Goal: Contribute content

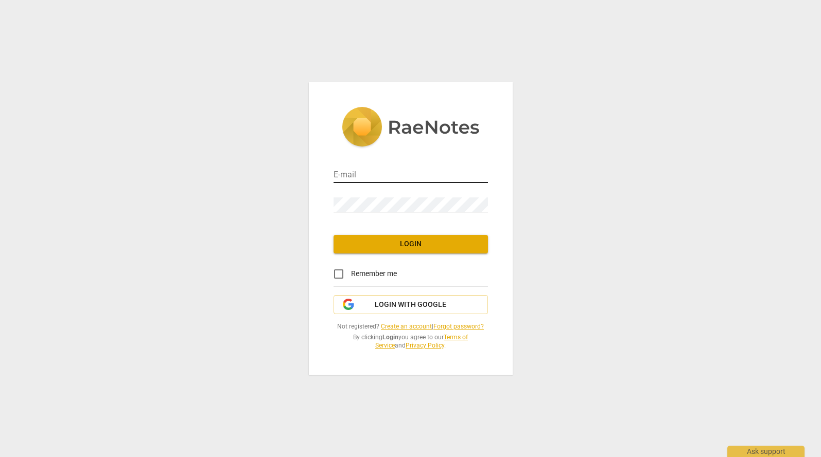
click at [389, 175] on input "email" at bounding box center [410, 175] width 154 height 15
click at [436, 179] on input "[PERSON_NAME]" at bounding box center [410, 175] width 154 height 15
type input "[PERSON_NAME][EMAIL_ADDRESS][DOMAIN_NAME]"
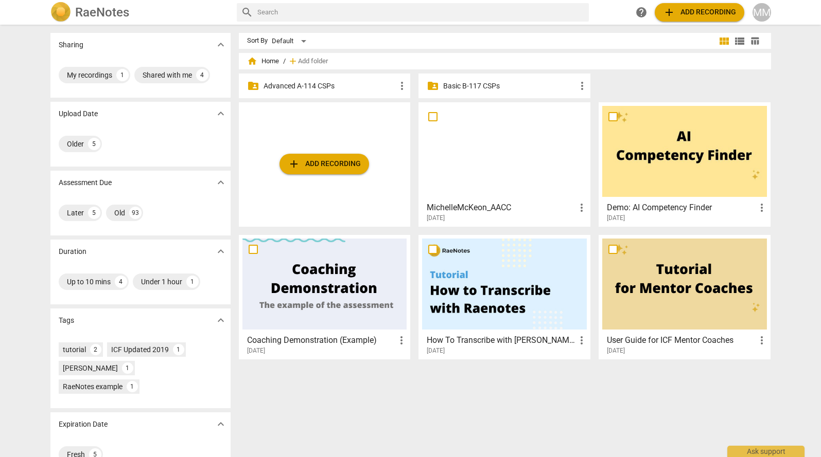
click at [278, 82] on p "Advanced A-114 CSPs" at bounding box center [329, 86] width 133 height 11
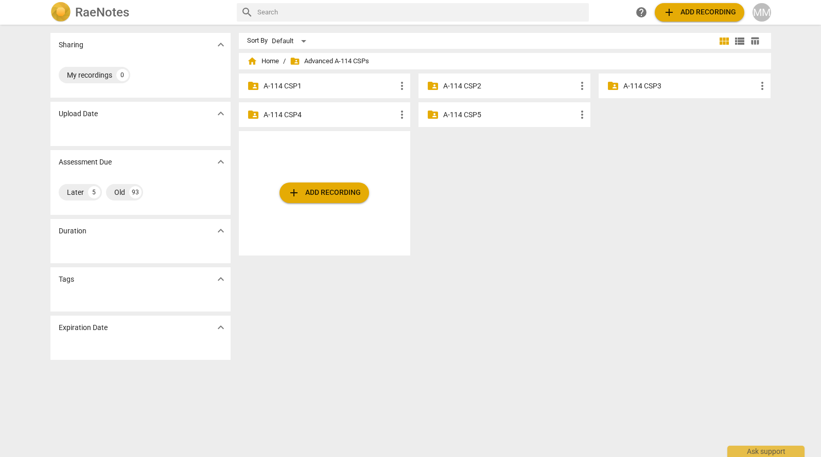
click at [697, 84] on p "A-114 CSP3" at bounding box center [689, 86] width 133 height 11
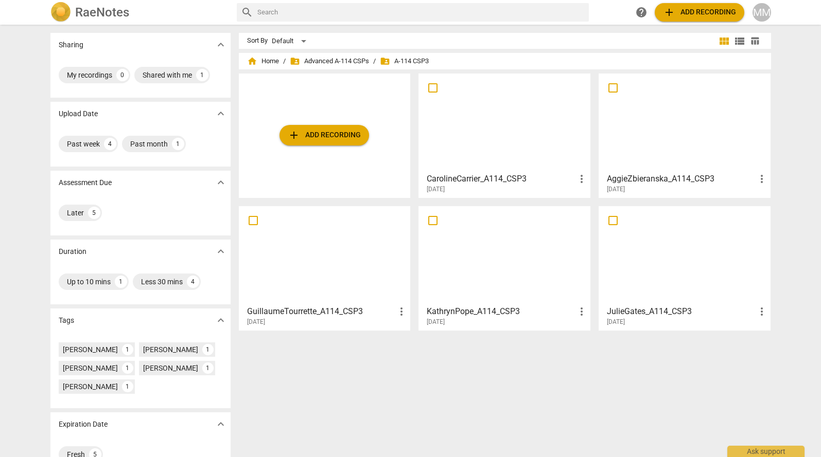
click at [314, 132] on span "add Add recording" at bounding box center [324, 135] width 73 height 12
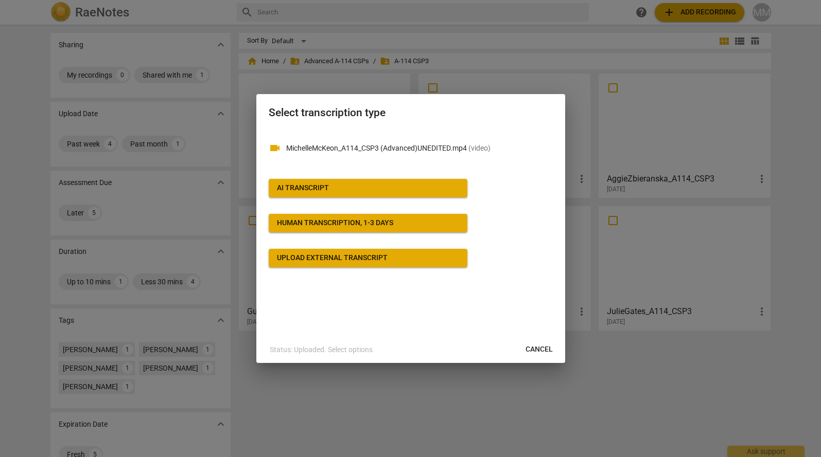
click at [297, 349] on p "Status: Uploaded. Select options" at bounding box center [321, 350] width 103 height 11
click at [353, 350] on p "Status: Uploaded. Select options" at bounding box center [321, 350] width 103 height 11
click at [471, 315] on div "videocam MichelleMcKeon_A114_CSP3 (Advanced)UNEDITED.mp4 ( video ) AI Transcrip…" at bounding box center [410, 233] width 309 height 207
click at [690, 402] on div at bounding box center [410, 228] width 821 height 457
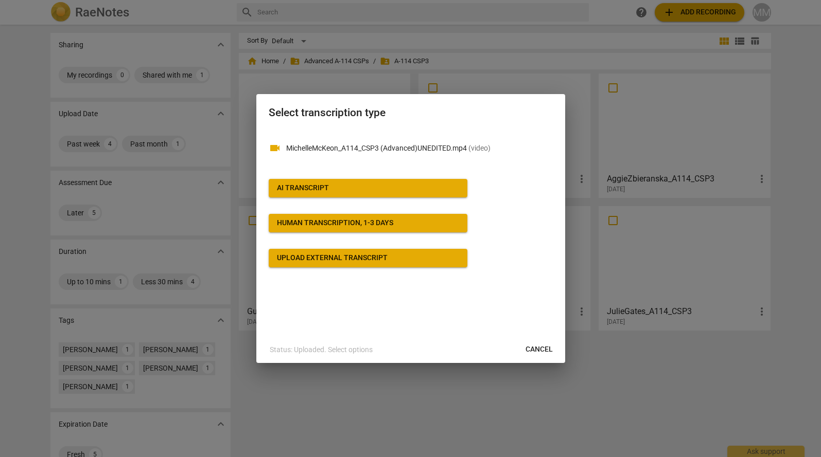
click at [543, 348] on span "Cancel" at bounding box center [538, 350] width 27 height 10
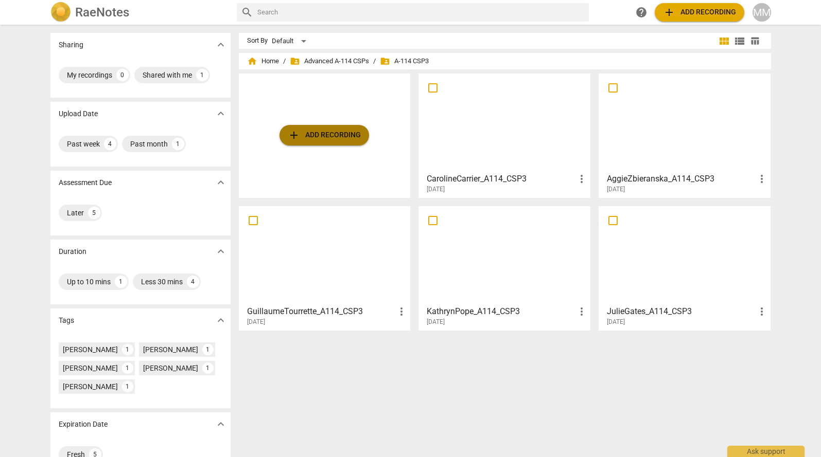
click at [291, 133] on span "add" at bounding box center [294, 135] width 12 height 12
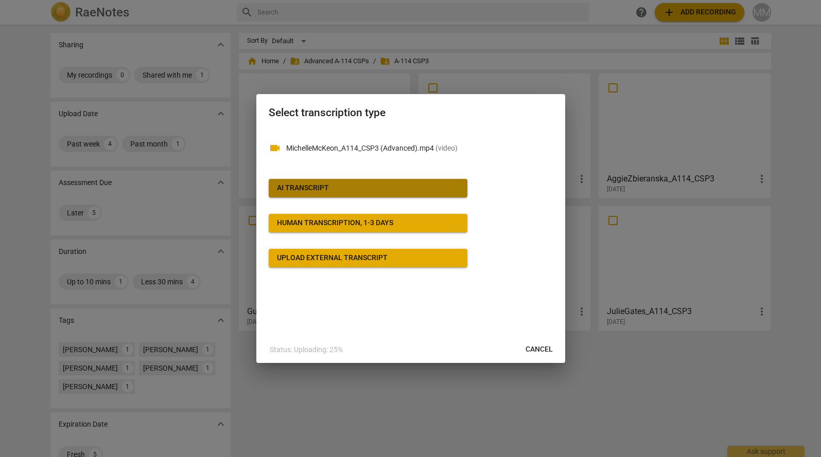
click at [322, 190] on div "AI Transcript" at bounding box center [303, 188] width 52 height 10
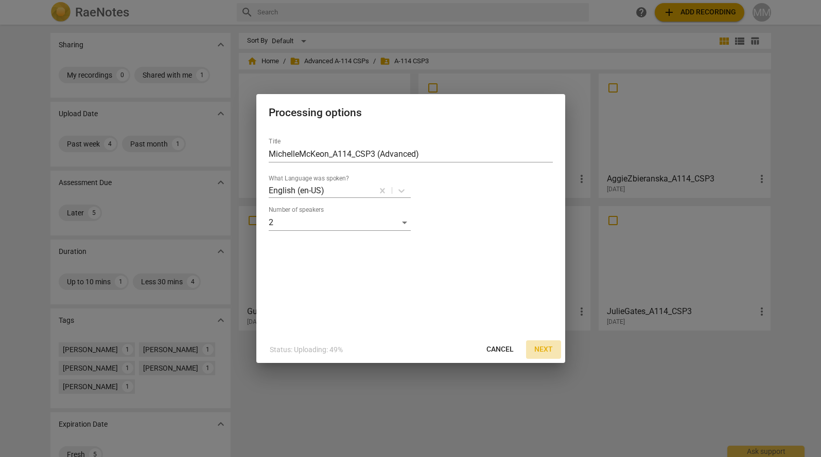
click at [545, 348] on span "Next" at bounding box center [543, 350] width 19 height 10
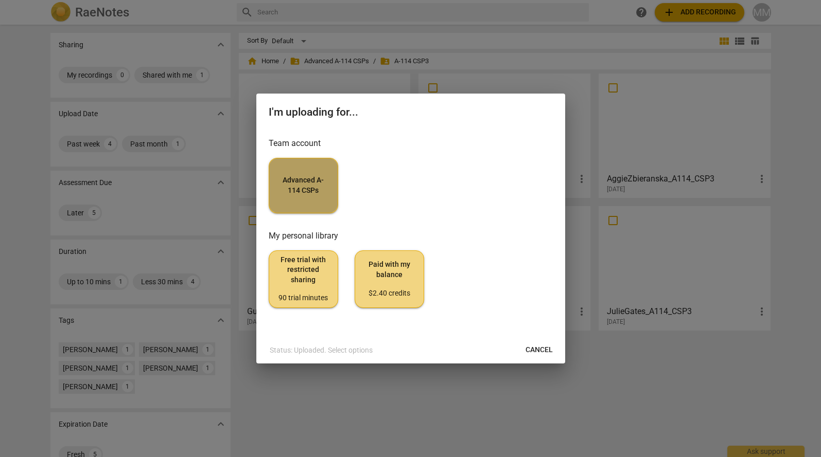
click at [304, 195] on span "Advanced A-114 CSPs" at bounding box center [303, 185] width 52 height 20
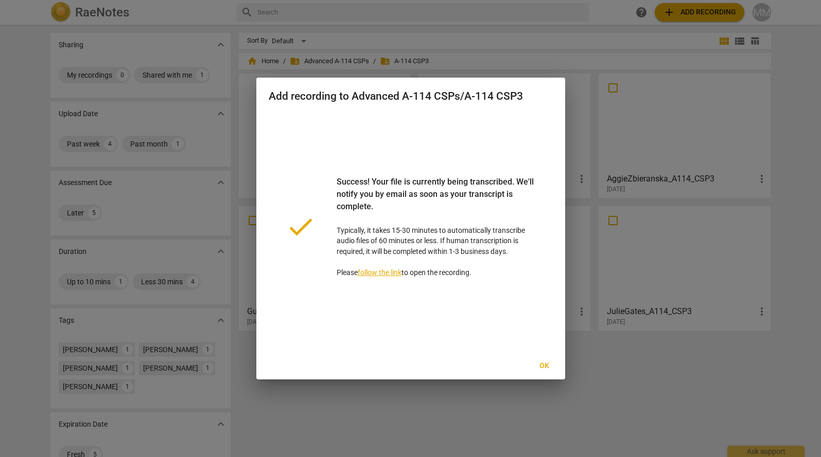
click at [546, 366] on span "Ok" at bounding box center [544, 366] width 16 height 10
